Goal: Task Accomplishment & Management: Use online tool/utility

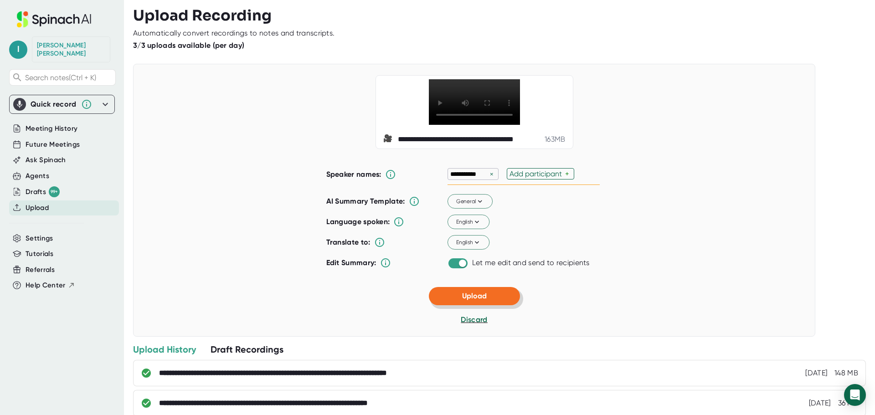
click at [492, 306] on button "Upload" at bounding box center [474, 296] width 91 height 18
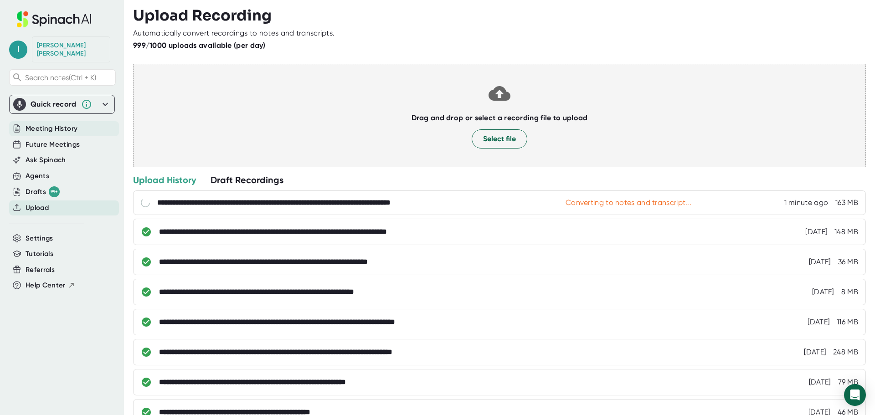
click at [54, 124] on span "Meeting History" at bounding box center [52, 129] width 52 height 10
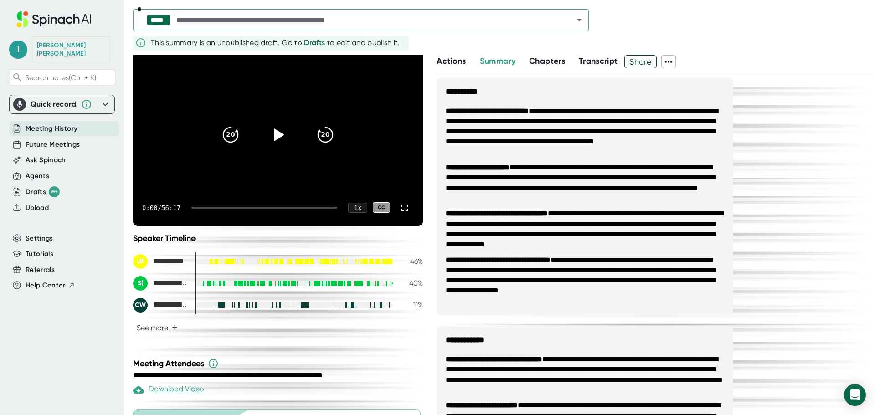
scroll to position [137, 0]
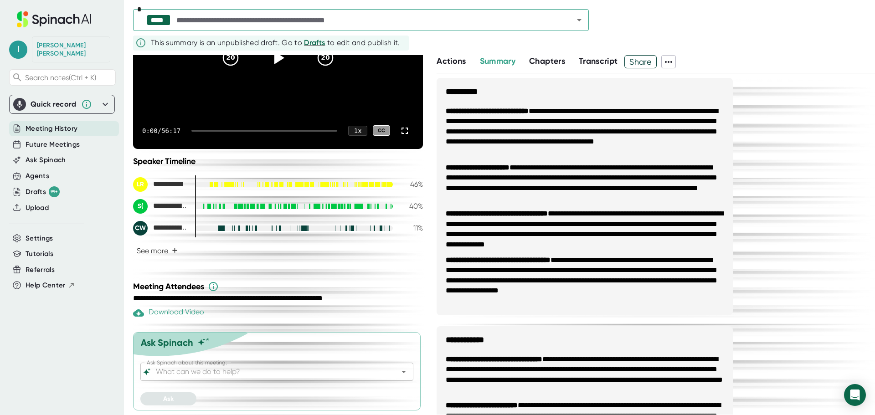
click at [321, 374] on input "Ask Spinach about this meeting:" at bounding box center [269, 372] width 230 height 13
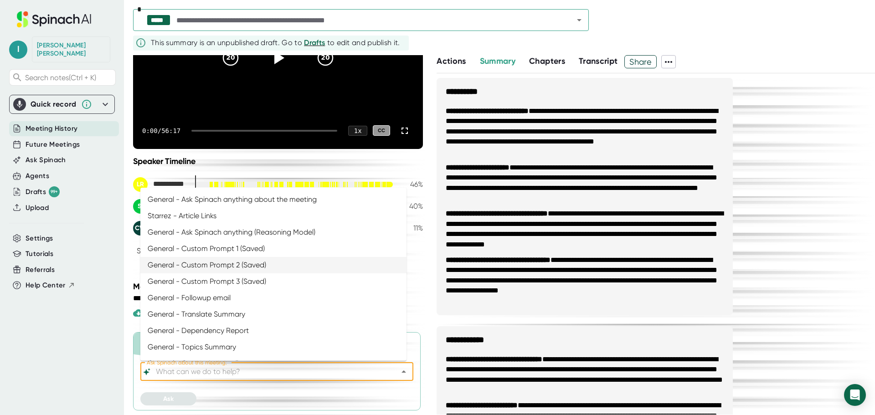
click at [217, 268] on li "General - Custom Prompt 2 (Saved)" at bounding box center [273, 265] width 266 height 16
type input "General - Custom Prompt 2 (Saved)"
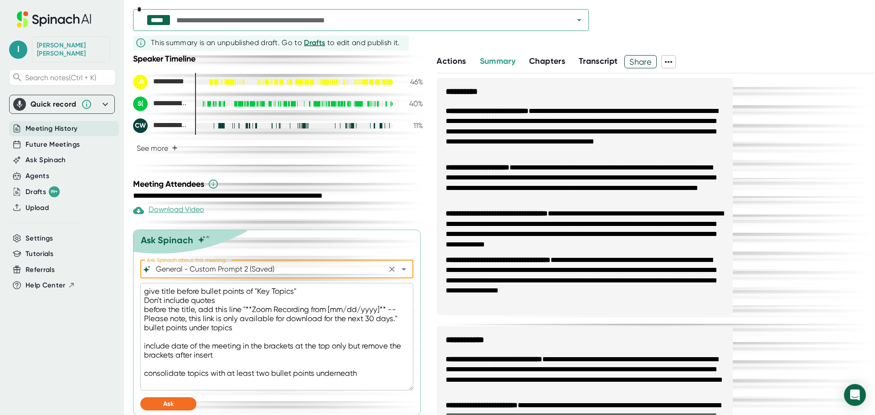
scroll to position [244, 0]
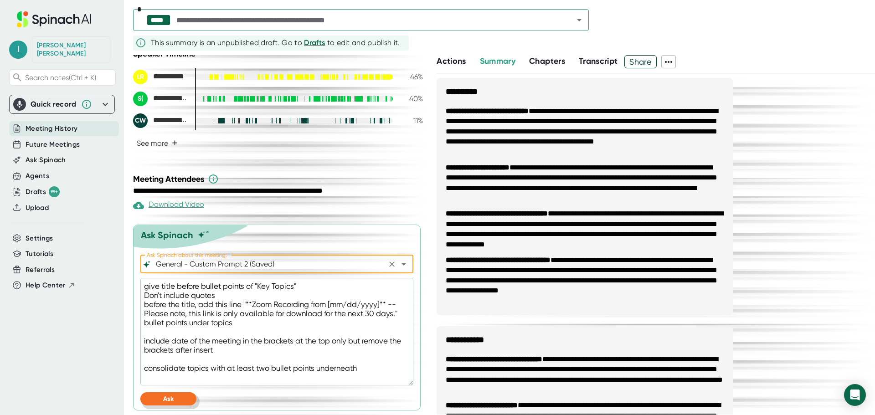
click at [166, 401] on span "Ask" at bounding box center [168, 399] width 10 height 8
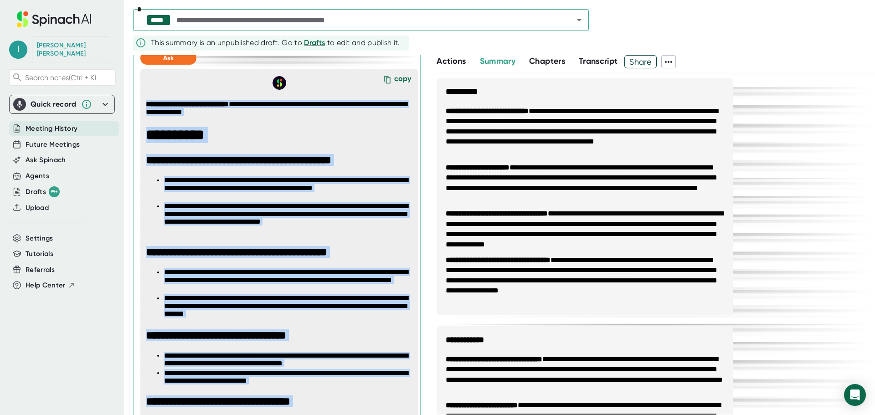
scroll to position [700, 0]
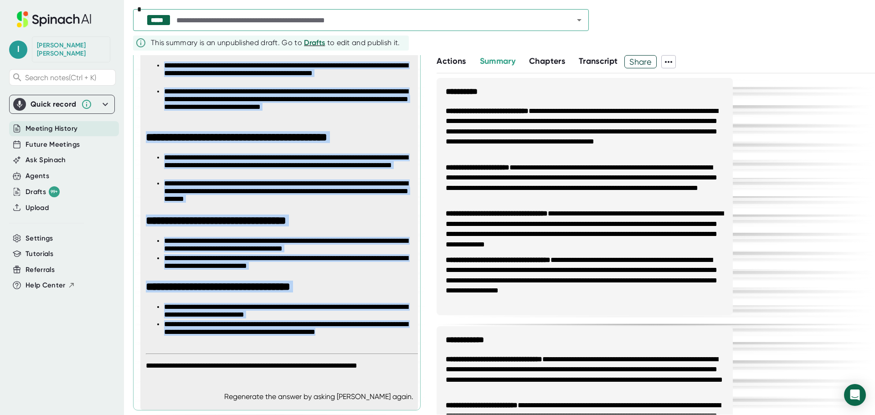
drag, startPoint x: 146, startPoint y: 213, endPoint x: 309, endPoint y: 339, distance: 206.1
click at [309, 339] on span "**********" at bounding box center [282, 177] width 273 height 385
copy span "**********"
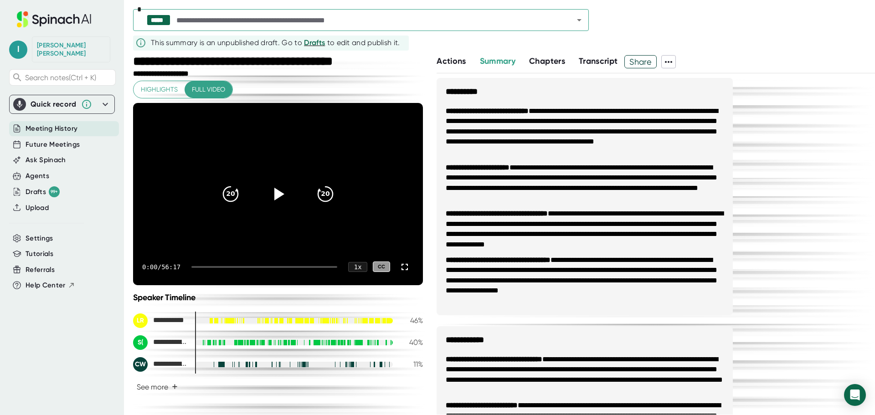
scroll to position [0, 0]
click at [46, 124] on span "Meeting History" at bounding box center [52, 129] width 52 height 10
click at [44, 124] on span "Meeting History" at bounding box center [52, 129] width 52 height 10
click at [246, 23] on input "text" at bounding box center [367, 20] width 385 height 13
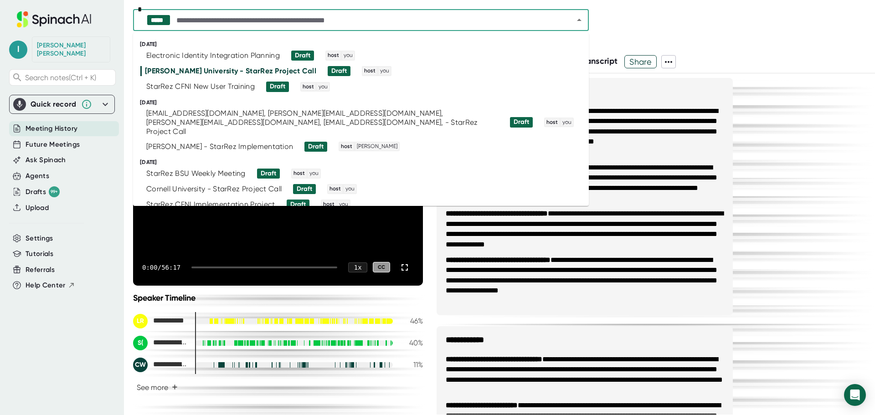
type textarea "x"
click at [242, 52] on div "Electronic Identity Integration Planning" at bounding box center [213, 55] width 134 height 9
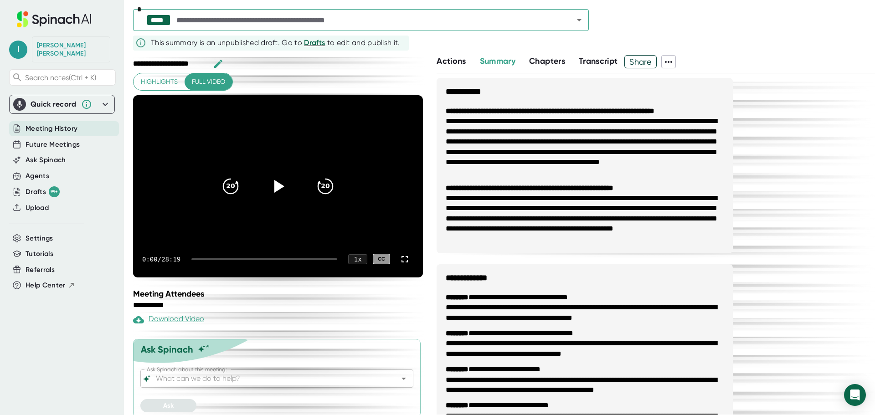
scroll to position [20, 0]
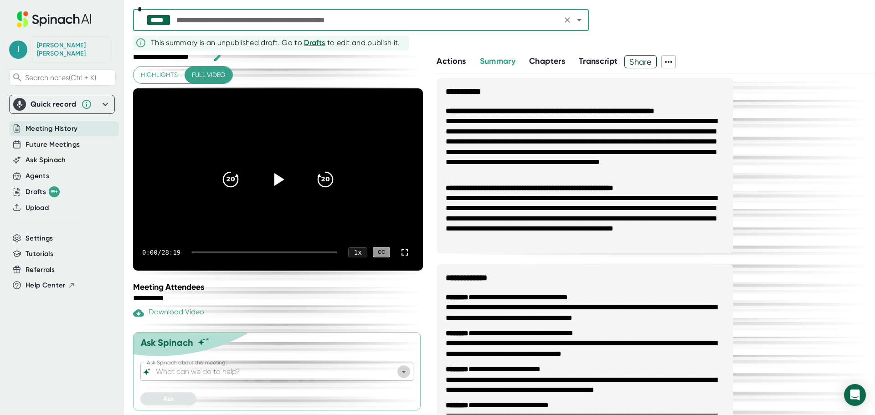
click at [402, 373] on icon "Open" at bounding box center [404, 372] width 5 height 2
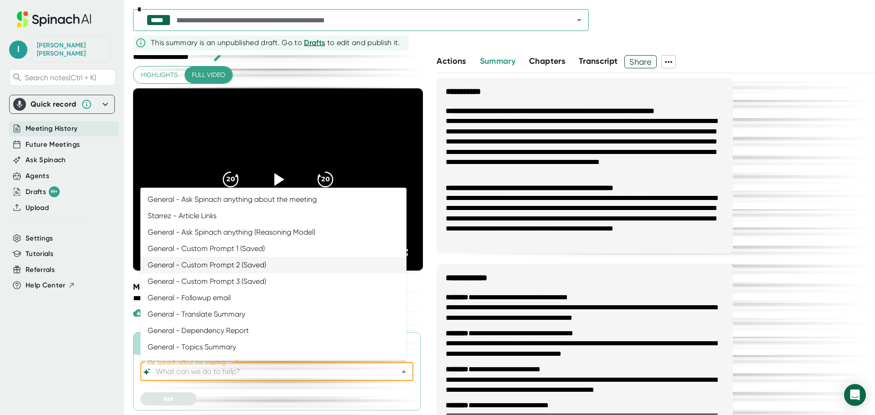
click at [287, 269] on li "General - Custom Prompt 2 (Saved)" at bounding box center [273, 265] width 266 height 16
type input "General - Custom Prompt 2 (Saved)"
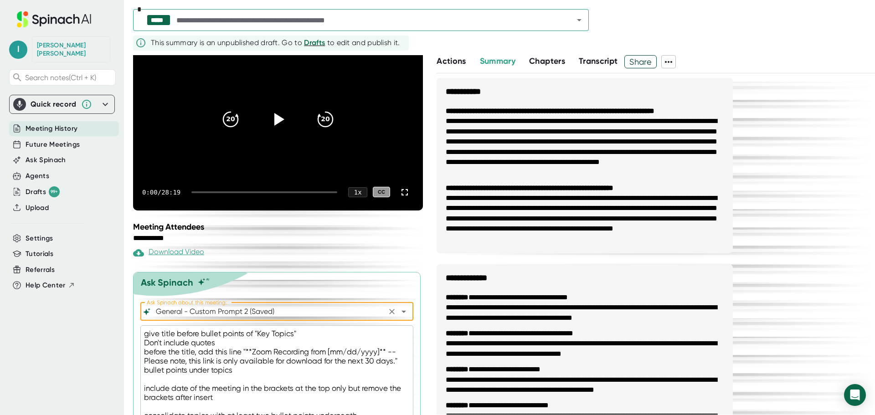
scroll to position [128, 0]
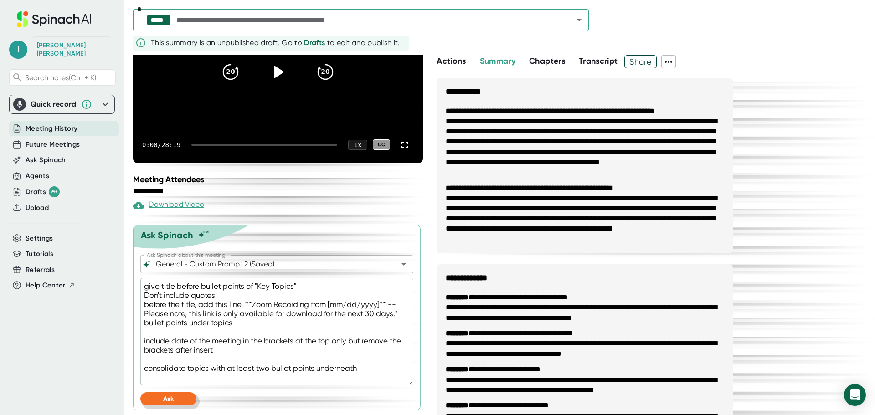
click at [161, 399] on button "Ask" at bounding box center [168, 399] width 56 height 13
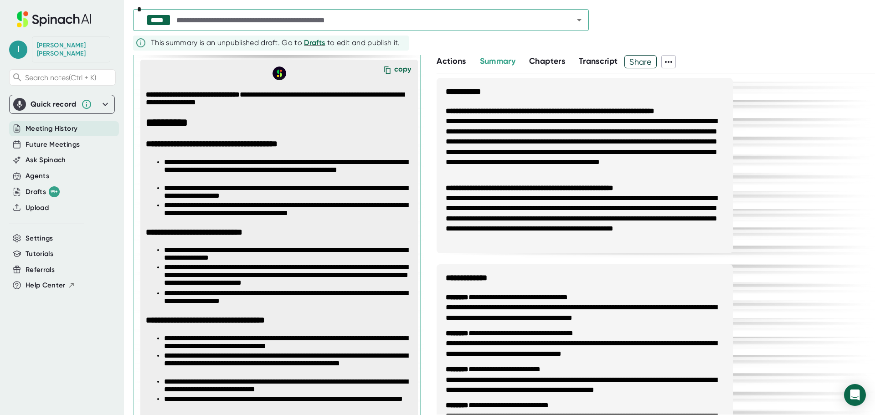
scroll to position [492, 0]
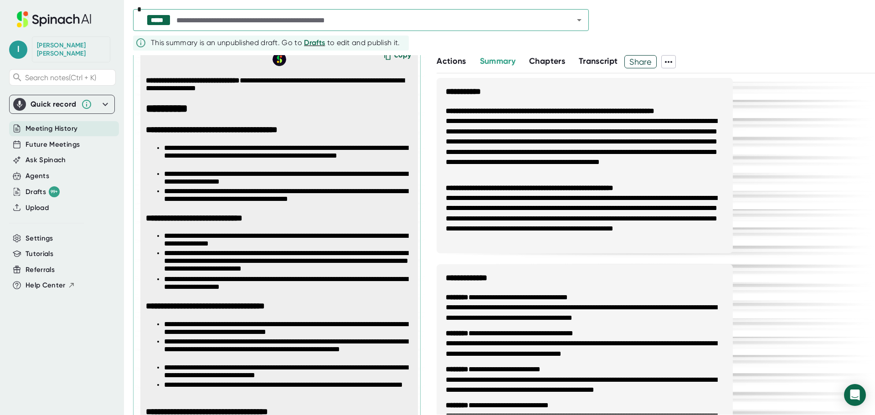
click at [173, 131] on h3 "**********" at bounding box center [279, 130] width 266 height 10
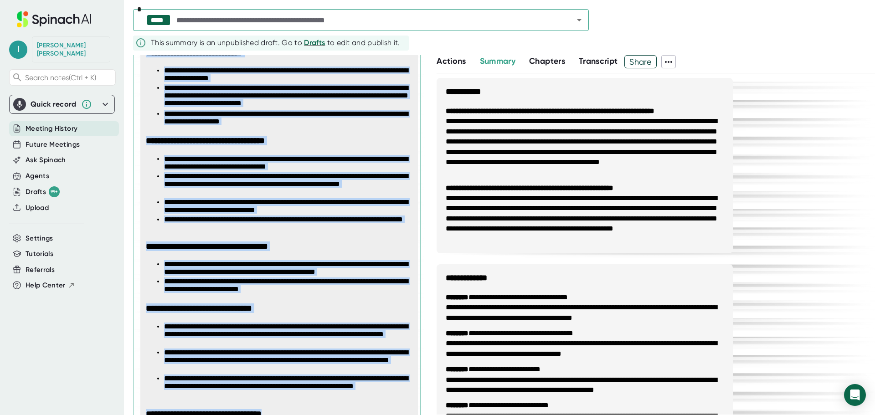
scroll to position [809, 0]
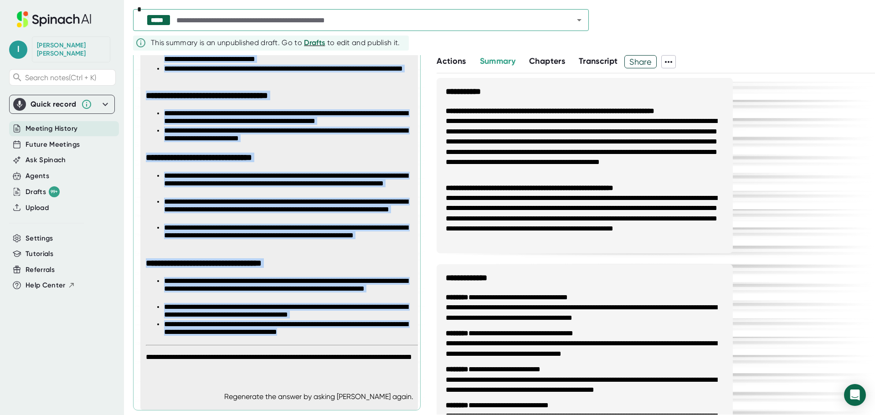
drag, startPoint x: 146, startPoint y: 80, endPoint x: 404, endPoint y: 338, distance: 364.3
click at [404, 338] on span "**********" at bounding box center [282, 65] width 273 height 611
copy span "**********"
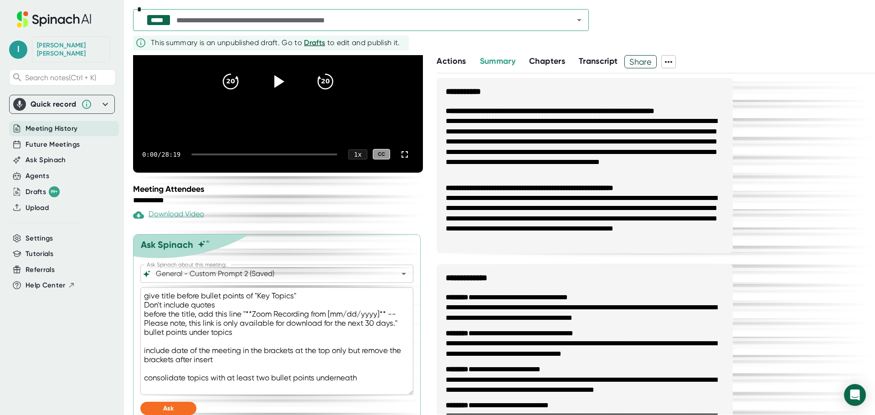
scroll to position [125, 0]
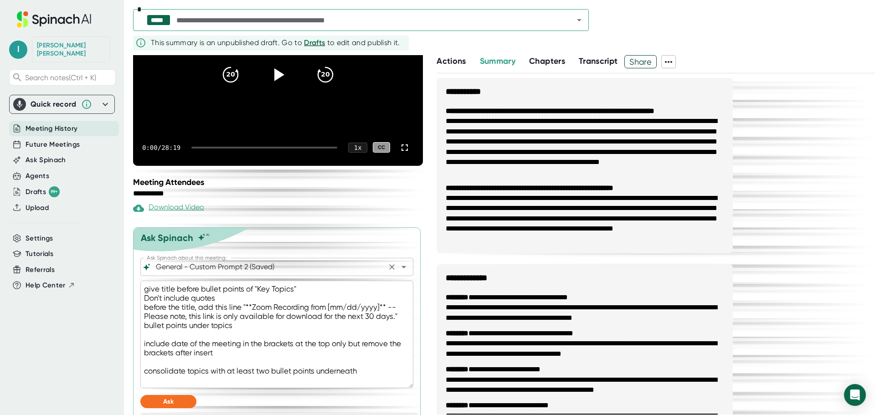
drag, startPoint x: 379, startPoint y: 269, endPoint x: 352, endPoint y: 269, distance: 27.8
click at [342, 269] on div "General - Custom Prompt 2 (Saved) Ask Spinach about this meeting:" at bounding box center [276, 267] width 273 height 18
click at [399, 269] on icon "Open" at bounding box center [404, 267] width 11 height 11
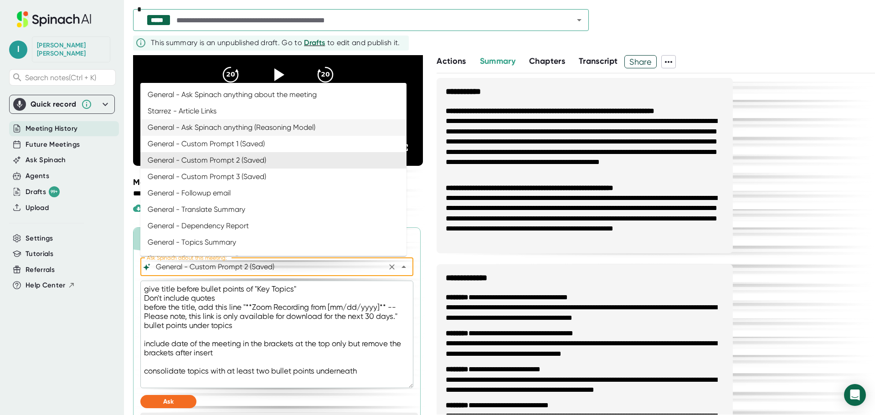
type textarea "x"
click at [230, 94] on li "General - Ask Spinach anything about the meeting" at bounding box center [273, 95] width 266 height 16
type input "General - Ask Spinach anything about the meeting"
type textarea "x"
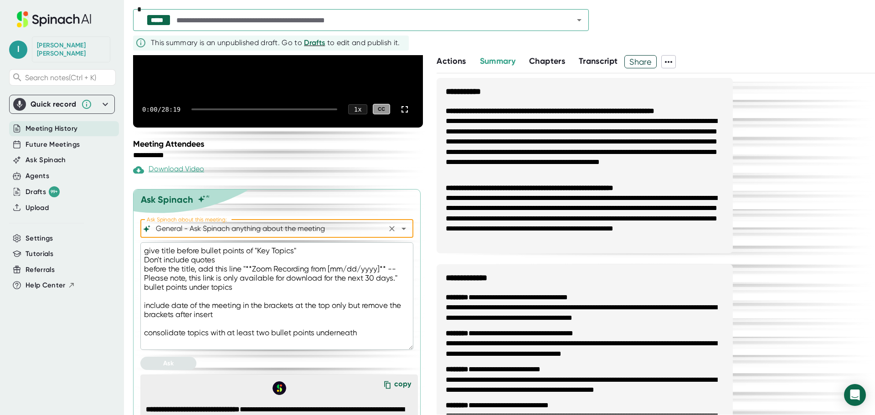
scroll to position [216, 0]
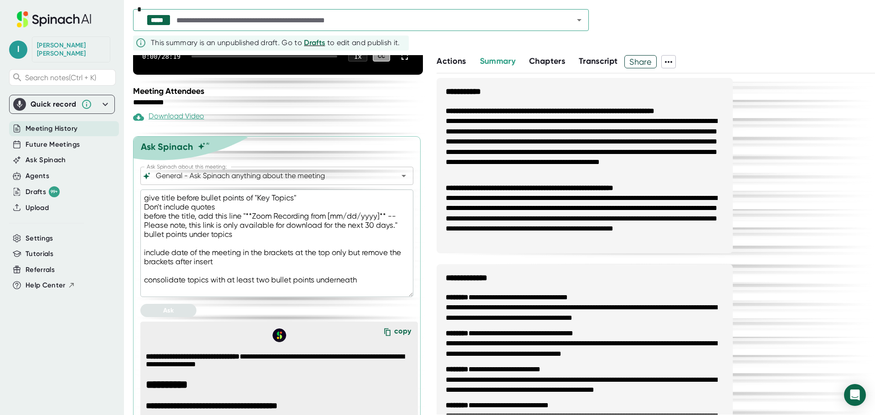
drag, startPoint x: 146, startPoint y: 197, endPoint x: 384, endPoint y: 281, distance: 253.0
click at [384, 281] on textarea "give title before bullet points of "Key Topics" Don't include quotes before the…" at bounding box center [276, 244] width 273 height 108
type textarea "d"
type textarea "x"
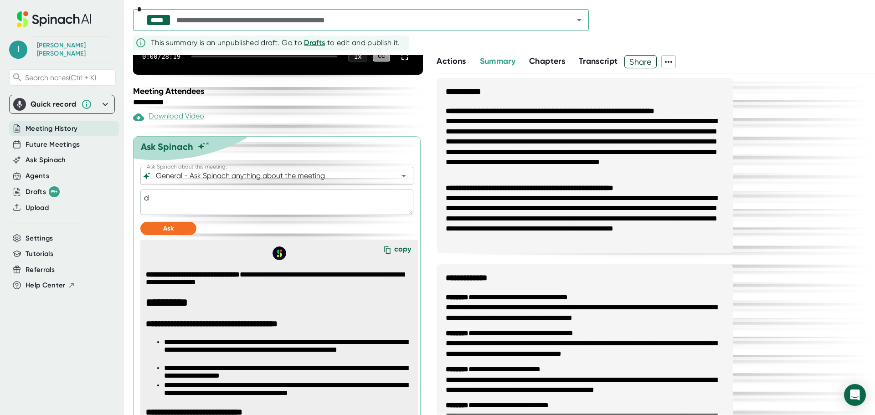
type textarea "de"
type textarea "x"
type textarea "det"
type textarea "x"
type textarea "deta"
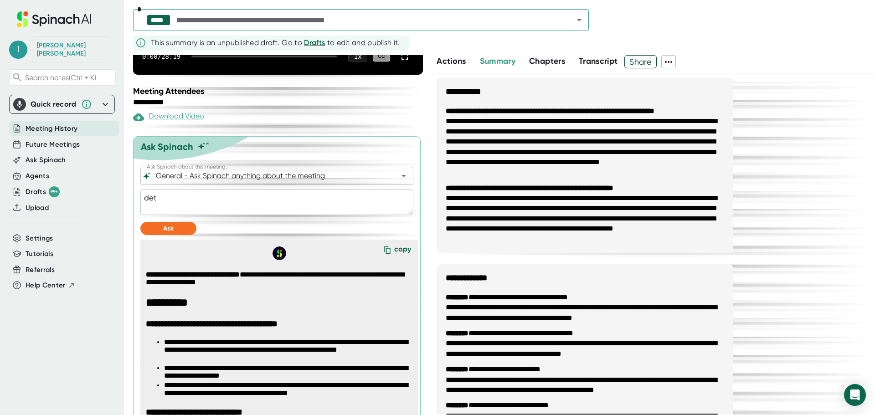
type textarea "x"
type textarea "detai"
type textarea "x"
type textarea "detail"
type textarea "x"
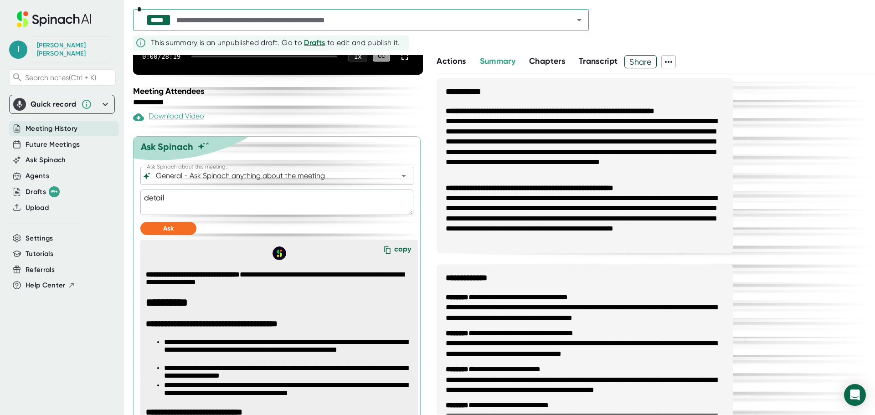
type textarea "detaile"
type textarea "x"
type textarea "detailed"
type textarea "x"
type textarea "detailed"
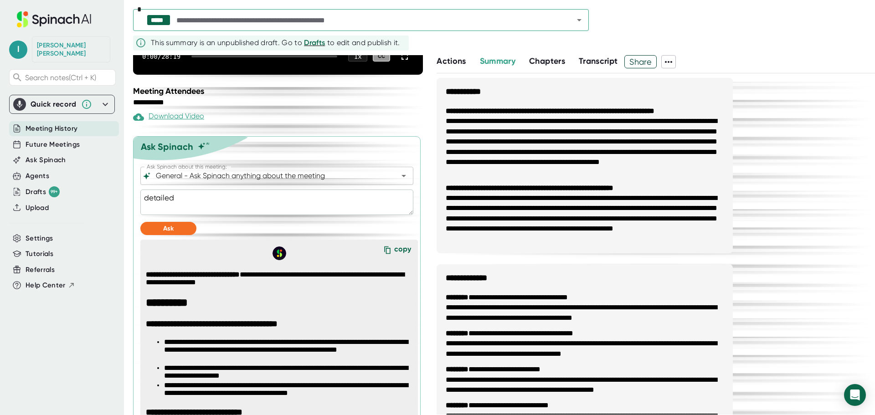
type textarea "x"
type textarea "detailed l"
type textarea "x"
type textarea "detailed li"
type textarea "x"
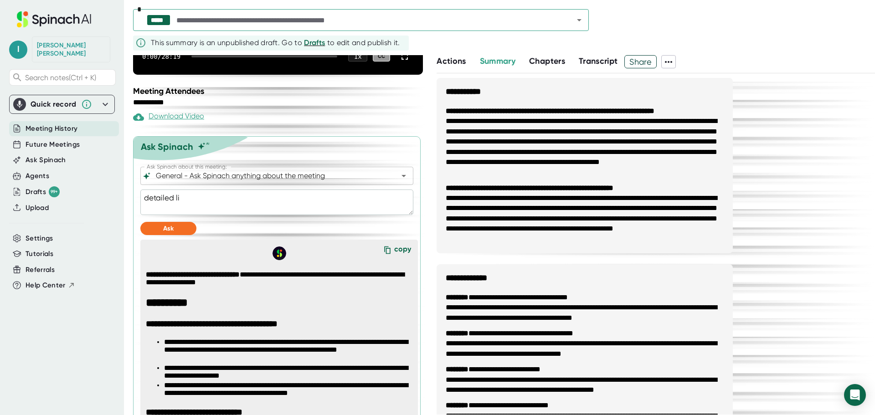
type textarea "detailed lis"
type textarea "x"
type textarea "detailed list"
type textarea "x"
type textarea "detailed list"
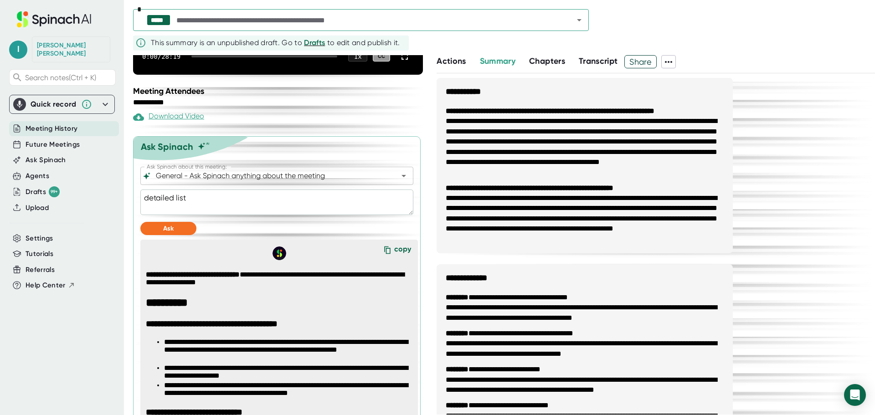
type textarea "x"
type textarea "detailed list o"
type textarea "x"
type textarea "detailed list of"
type textarea "x"
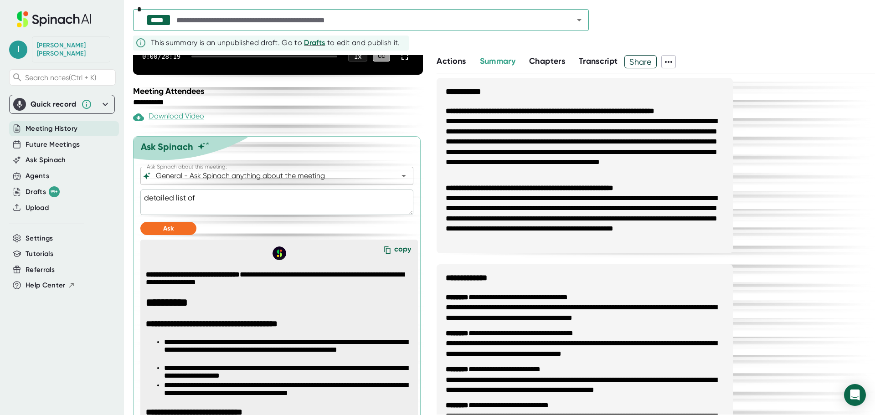
type textarea "detailed list of"
type textarea "x"
type textarea "detailed list of n"
type textarea "x"
type textarea "detailed list of ne"
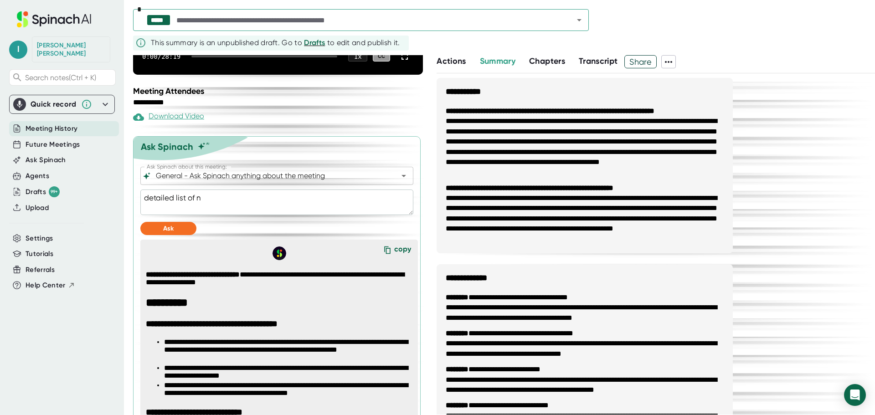
type textarea "x"
type textarea "detailed list of nex"
type textarea "x"
type textarea "detailed list of next"
type textarea "x"
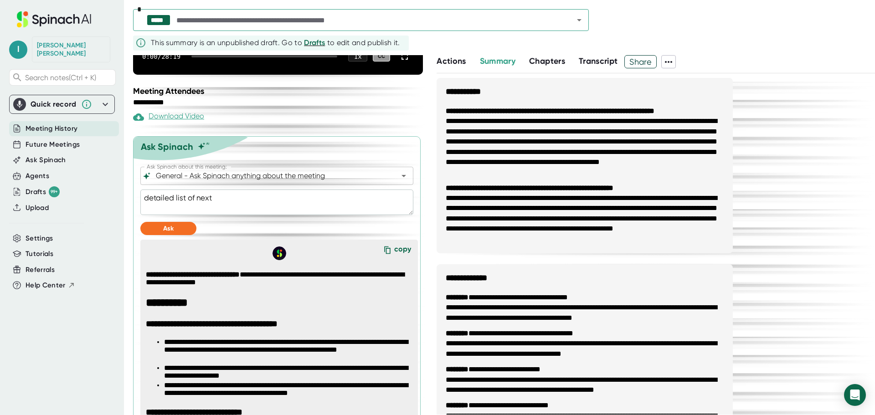
type textarea "detailed list of next"
type textarea "x"
type textarea "detailed list of next s"
type textarea "x"
type textarea "detailed list of next st"
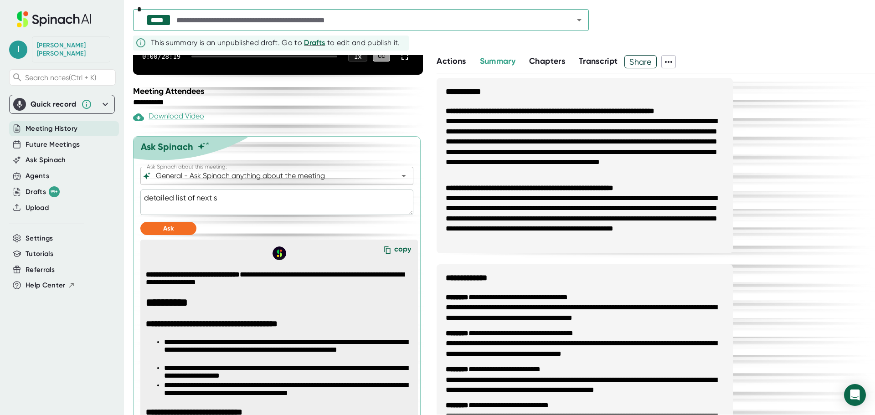
type textarea "x"
type textarea "detailed list of next stp"
type textarea "x"
type textarea "detailed list of next stpe"
type textarea "x"
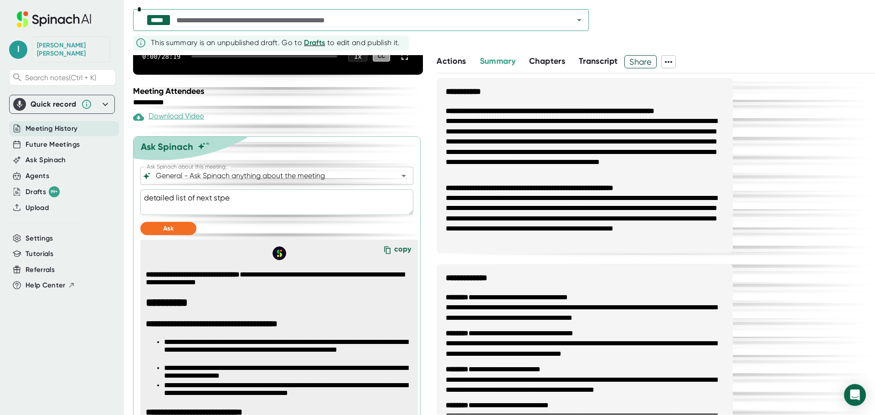
type textarea "detailed list of next stpes"
type textarea "x"
type textarea "detailed list of next stpe"
type textarea "x"
type textarea "detailed list of next stp"
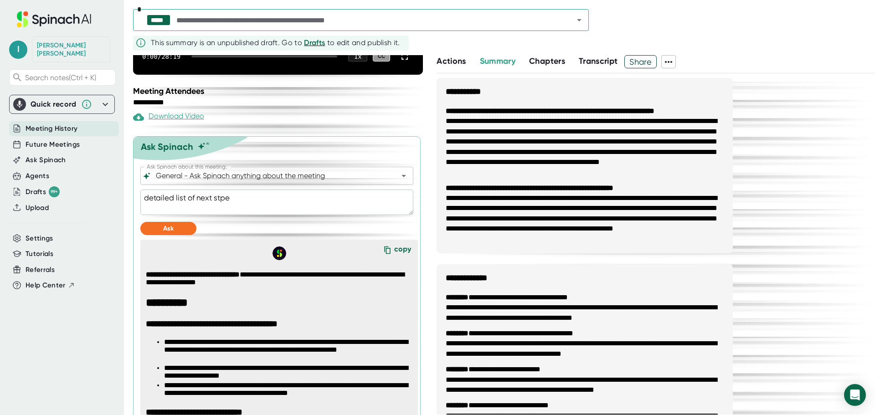
type textarea "x"
type textarea "detailed list of next st"
type textarea "x"
type textarea "detailed list of next ste"
type textarea "x"
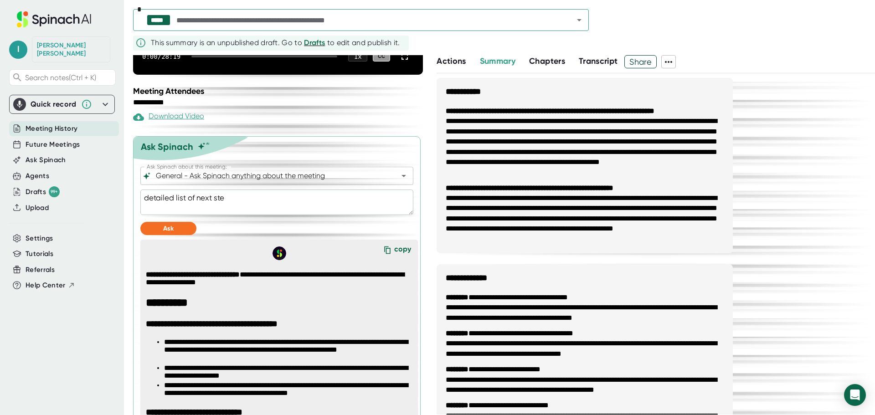
type textarea "detailed list of next step"
type textarea "x"
type textarea "detailed list of next steps"
type textarea "x"
type textarea "detailed list of next steps"
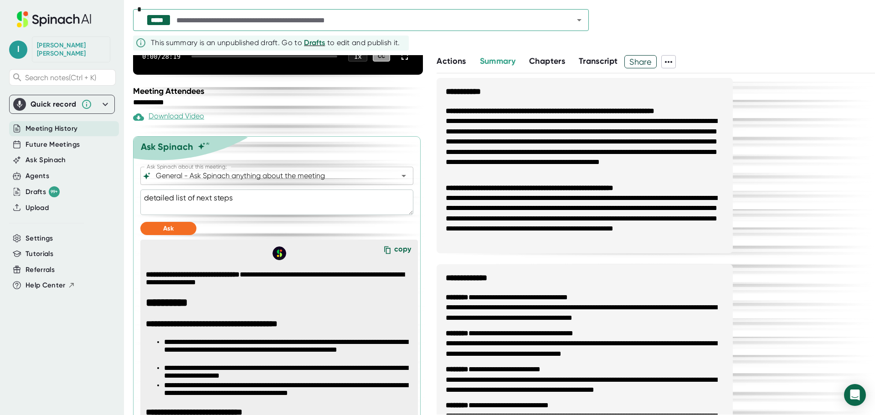
type textarea "x"
type textarea "detailed list of next steps n"
type textarea "x"
type textarea "detailed list of next steps nu"
type textarea "x"
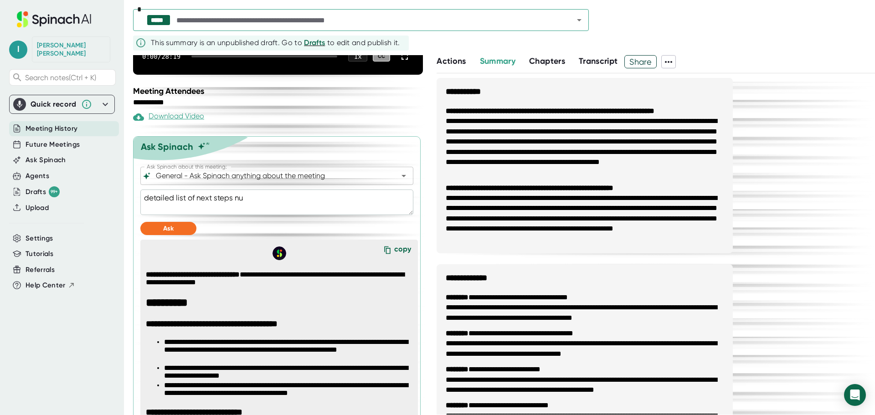
type textarea "detailed list of next steps num"
type textarea "x"
type textarea "detailed list of next steps numb"
type textarea "x"
type textarea "detailed list of next steps numbe"
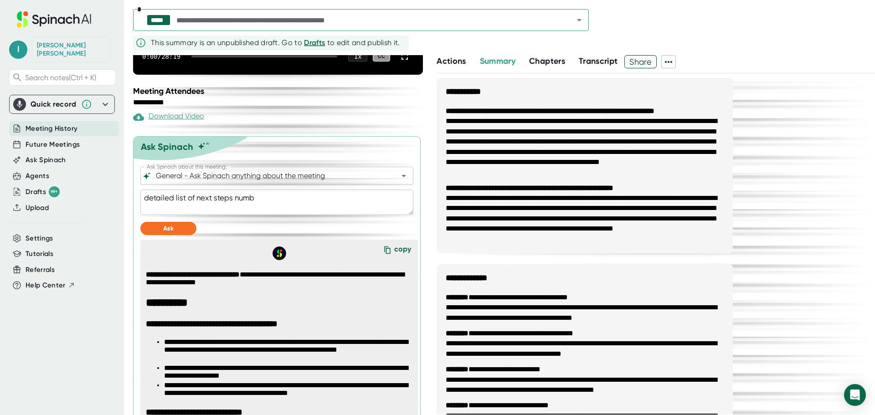
type textarea "x"
type textarea "detailed list of next steps number"
type textarea "x"
type textarea "detailed list of next steps numbere"
type textarea "x"
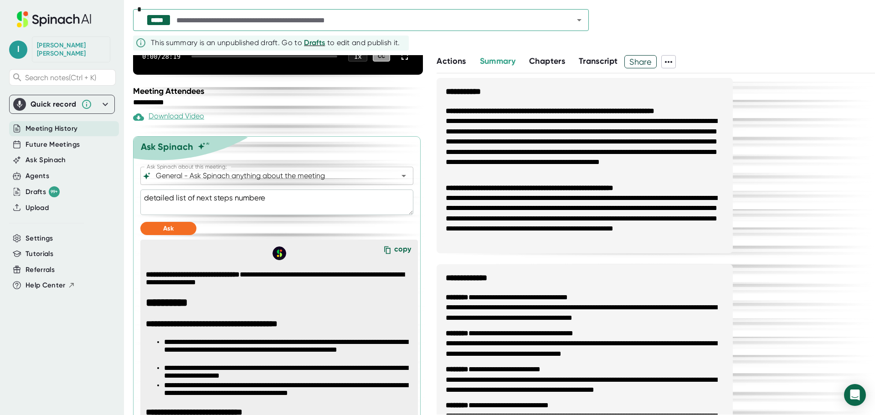
type textarea "detailed list of next steps numbered"
type textarea "x"
type textarea "detailed list of next steps numbered"
type textarea "x"
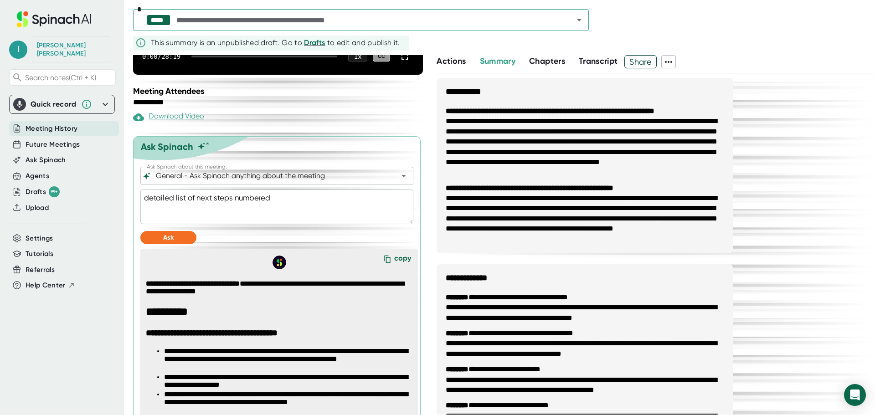
type textarea "detailed list of next steps numbered"
type textarea "x"
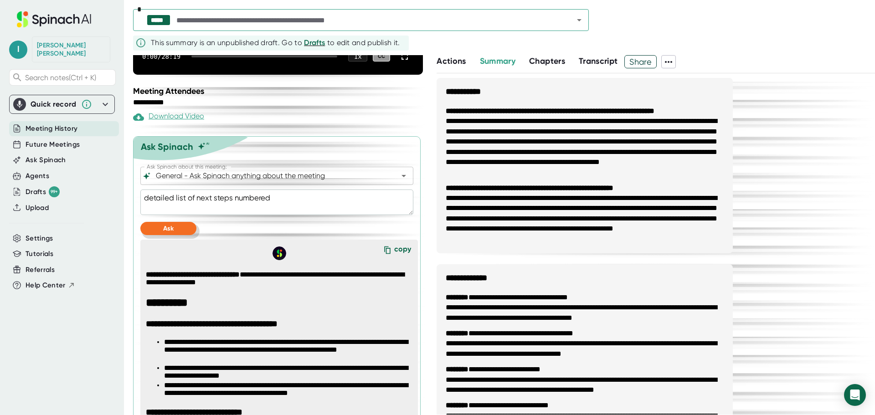
type textarea "detailed list of next steps numbered"
click at [190, 230] on button "Ask" at bounding box center [168, 228] width 56 height 13
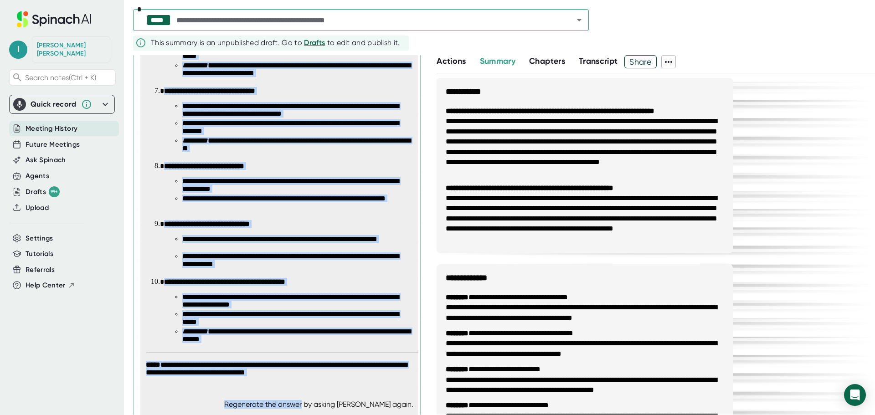
scroll to position [875, 0]
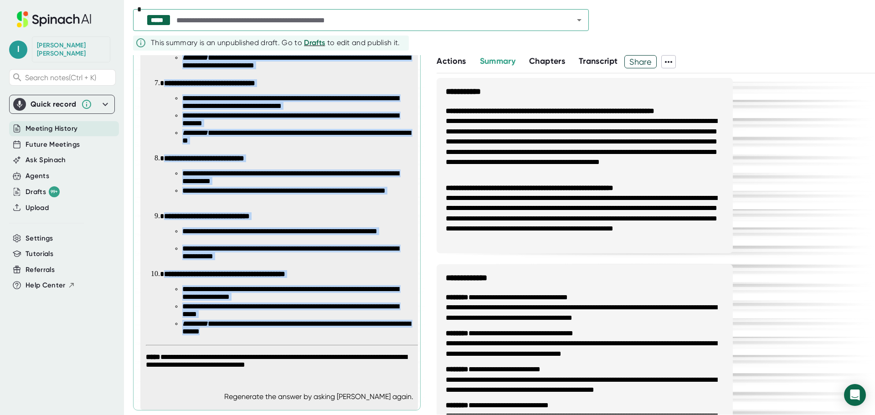
drag, startPoint x: 143, startPoint y: 186, endPoint x: 323, endPoint y: 343, distance: 238.5
copy span "**********"
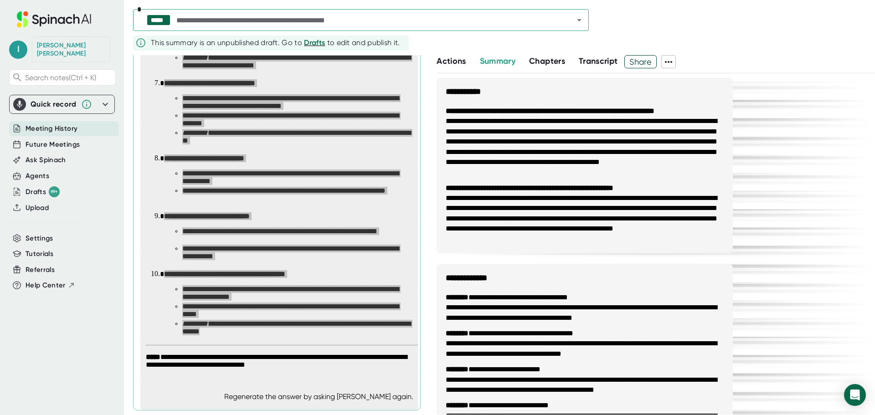
type textarea "x"
